Goal: Information Seeking & Learning: Learn about a topic

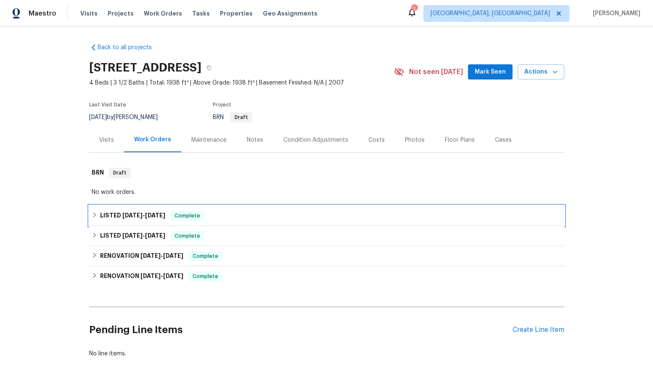
click at [122, 212] on span "[DATE]" at bounding box center [132, 215] width 20 height 6
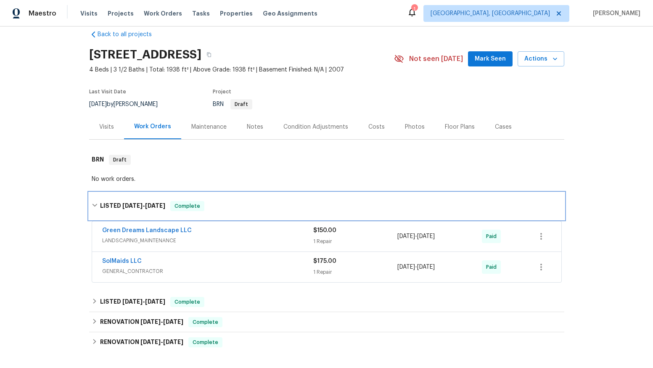
scroll to position [65, 0]
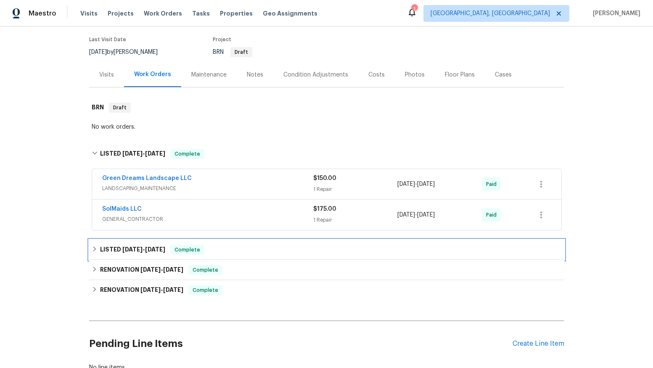
click at [123, 249] on span "[DATE]" at bounding box center [132, 249] width 20 height 6
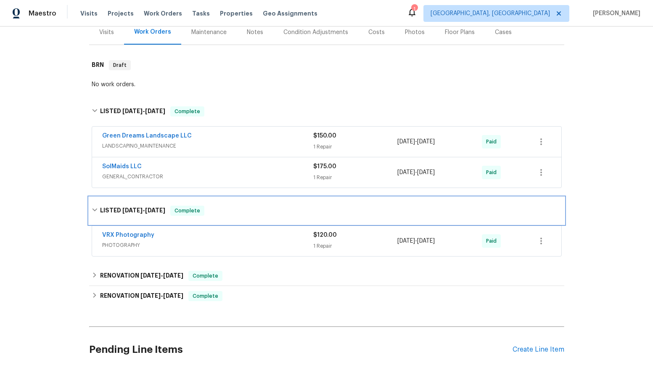
scroll to position [181, 0]
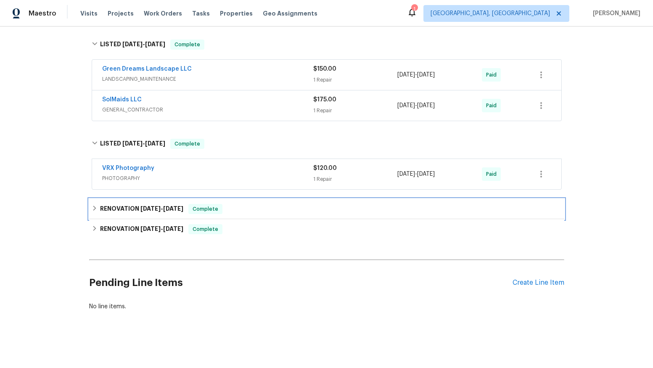
click at [141, 206] on span "[DATE]" at bounding box center [150, 209] width 20 height 6
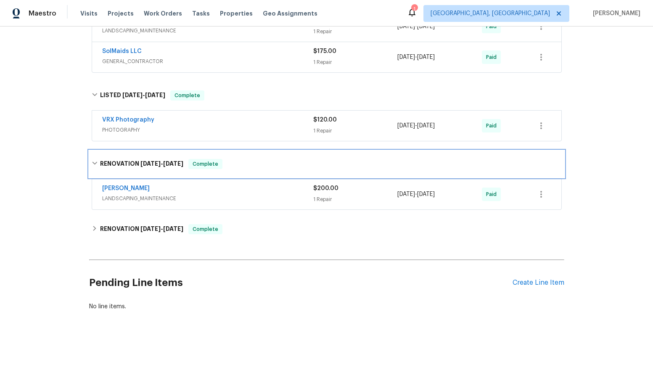
scroll to position [229, 0]
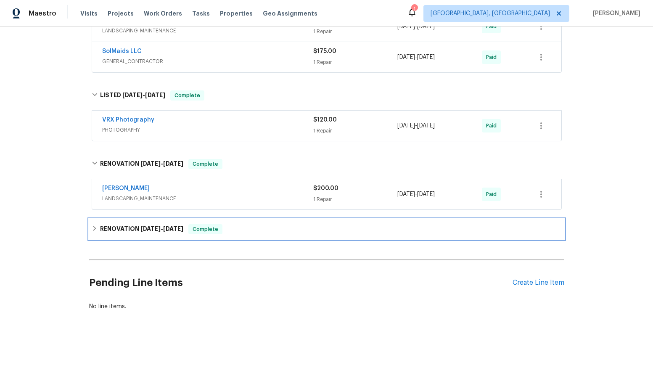
click at [149, 226] on h6 "RENOVATION [DATE] - [DATE]" at bounding box center [141, 229] width 83 height 10
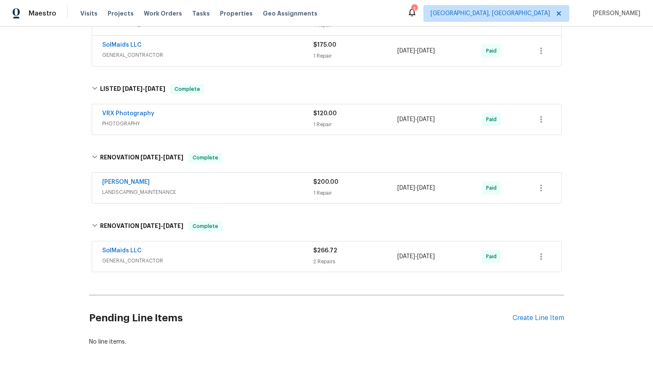
click at [145, 259] on span "GENERAL_CONTRACTOR" at bounding box center [207, 260] width 211 height 8
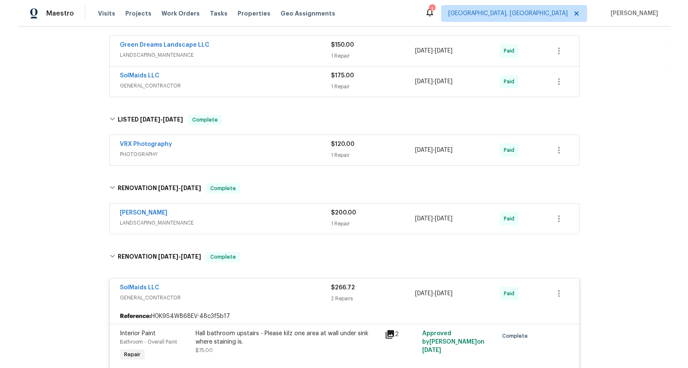
scroll to position [158, 0]
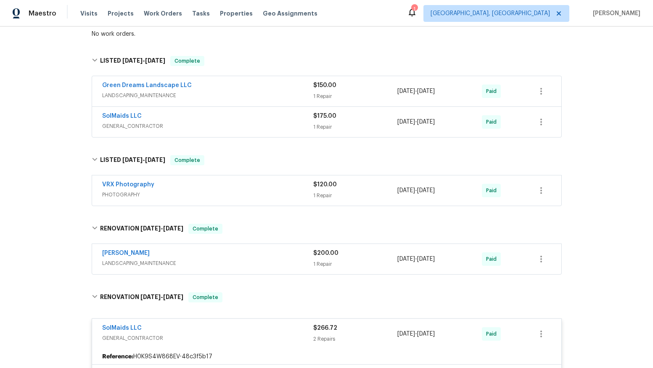
click at [147, 125] on span "GENERAL_CONTRACTOR" at bounding box center [207, 126] width 211 height 8
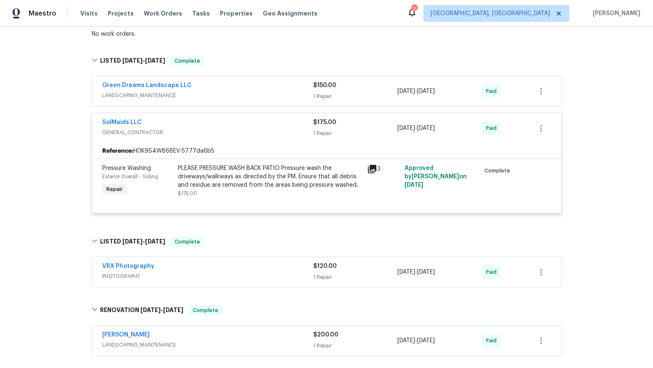
click at [145, 93] on span "LANDSCAPING_MAINTENANCE" at bounding box center [207, 95] width 211 height 8
